Goal: Find specific page/section: Find specific page/section

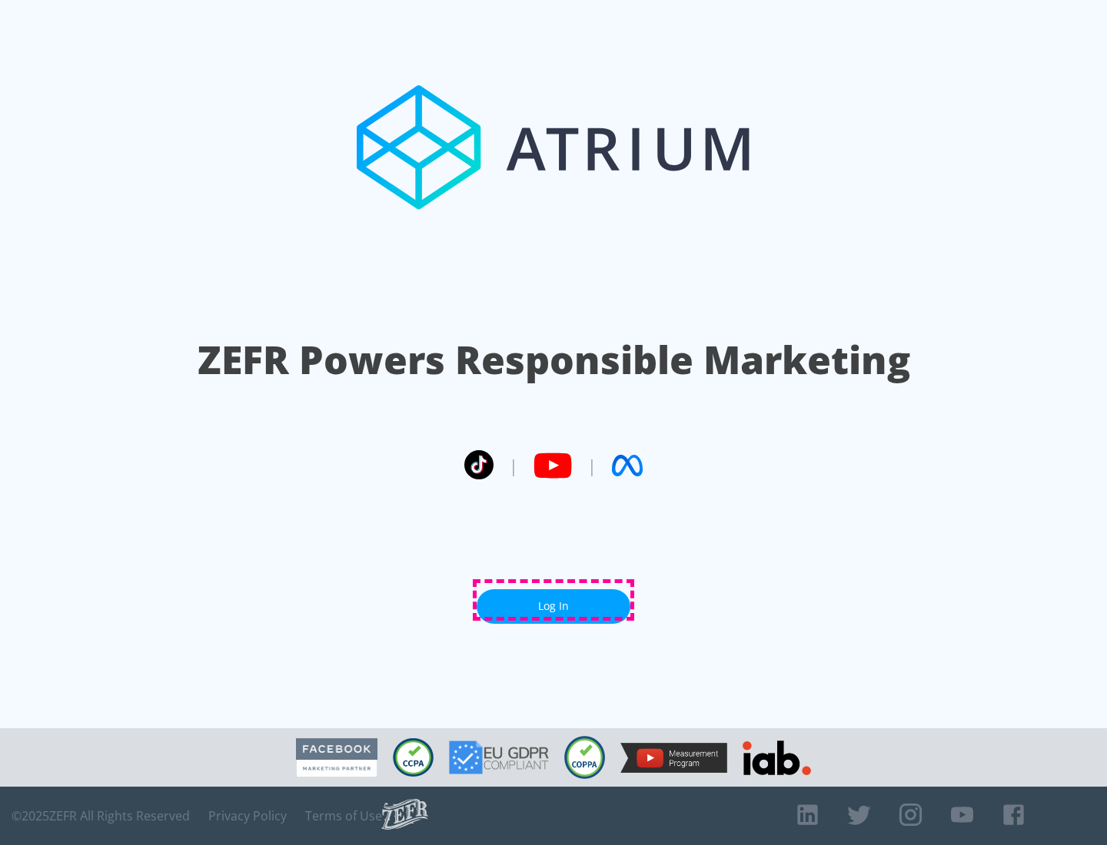
click at [553, 600] on link "Log In" at bounding box center [554, 607] width 154 height 35
